Goal: Task Accomplishment & Management: Use online tool/utility

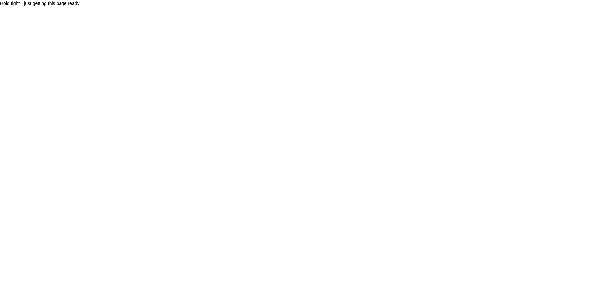
click at [270, 152] on body "Hold tight—just getting this page ready" at bounding box center [299, 151] width 598 height 302
click at [239, 130] on body "Hold tight—just getting this page ready" at bounding box center [299, 151] width 598 height 302
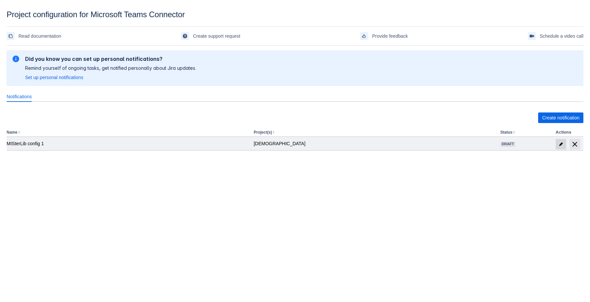
click at [562, 146] on span "edit" at bounding box center [561, 144] width 5 height 5
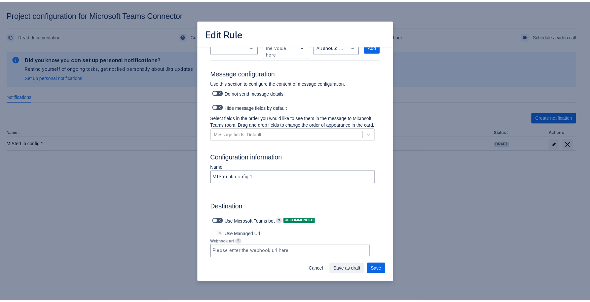
scroll to position [436, 0]
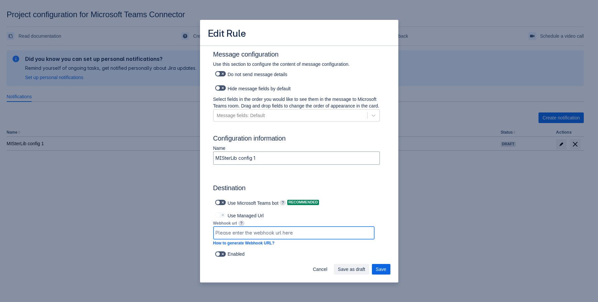
click at [254, 232] on input at bounding box center [294, 233] width 161 height 12
click at [321, 271] on span "Cancel" at bounding box center [320, 269] width 15 height 11
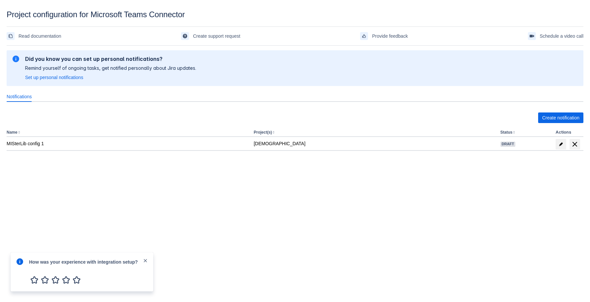
drag, startPoint x: 441, startPoint y: 169, endPoint x: -4, endPoint y: 142, distance: 446.2
click at [0, 142] on html "Project configuration for Microsoft Teams Connector Read documentation Create s…" at bounding box center [295, 151] width 590 height 302
